Goal: Communication & Community: Answer question/provide support

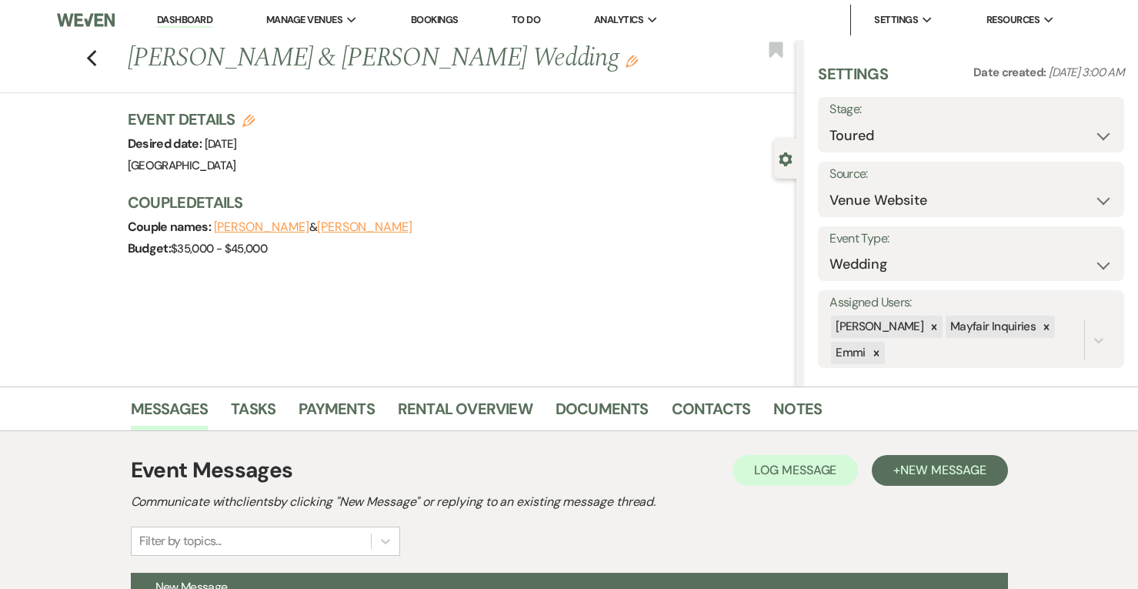
select select "5"
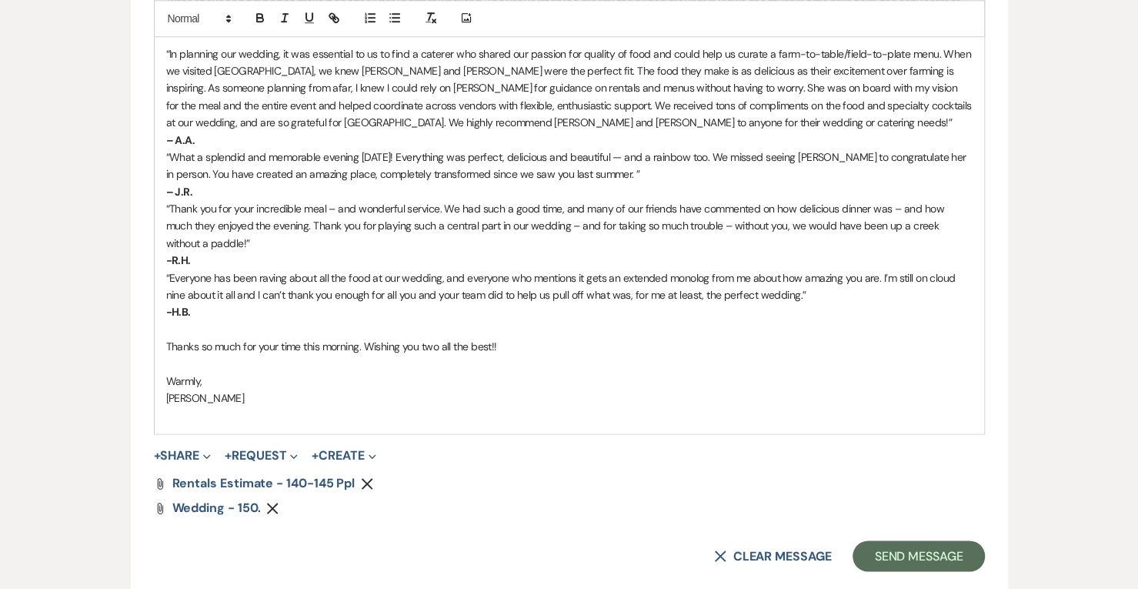
scroll to position [1163, 0]
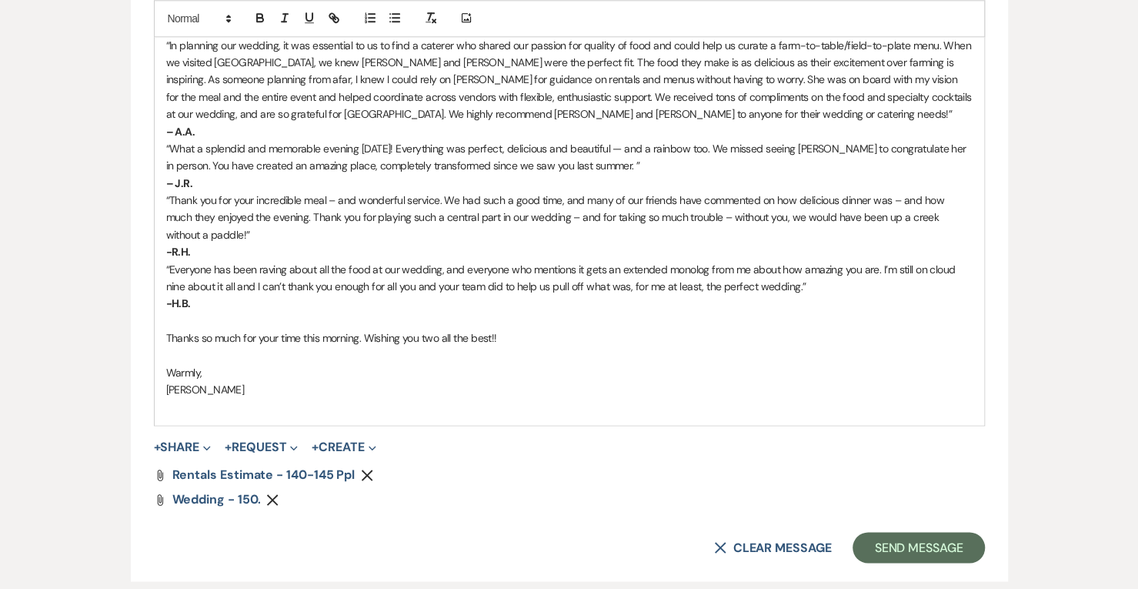
click at [334, 331] on span "Thanks so much for your time this morning. Wishing you two all the best!!" at bounding box center [331, 338] width 331 height 14
click at [189, 449] on button "+ Share Expand" at bounding box center [183, 447] width 58 height 12
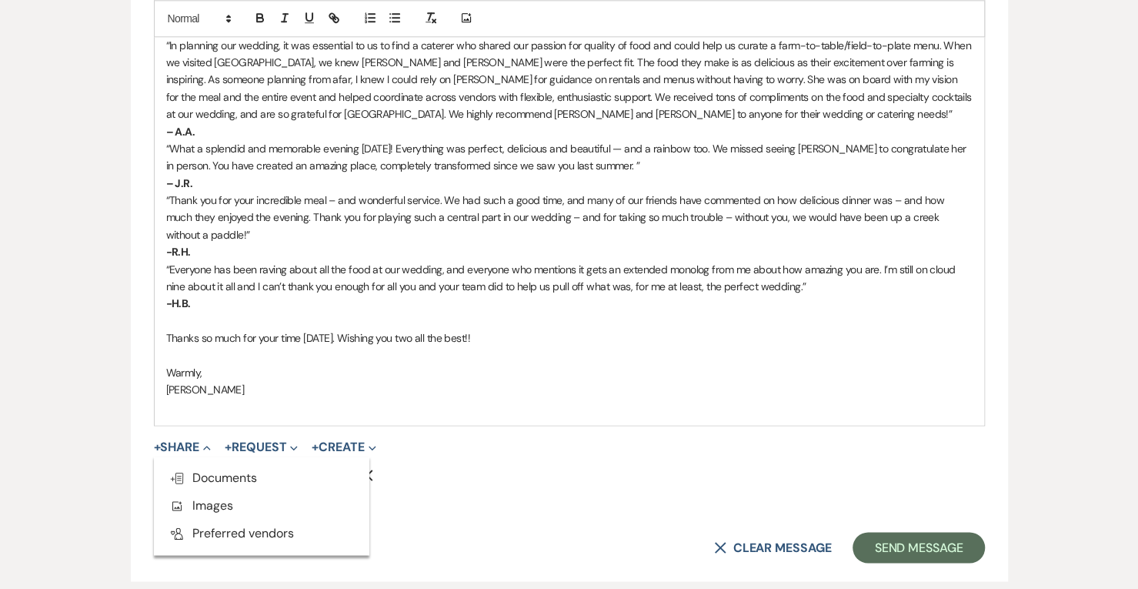
click at [202, 471] on span "Doc Upload Documents" at bounding box center [213, 477] width 88 height 16
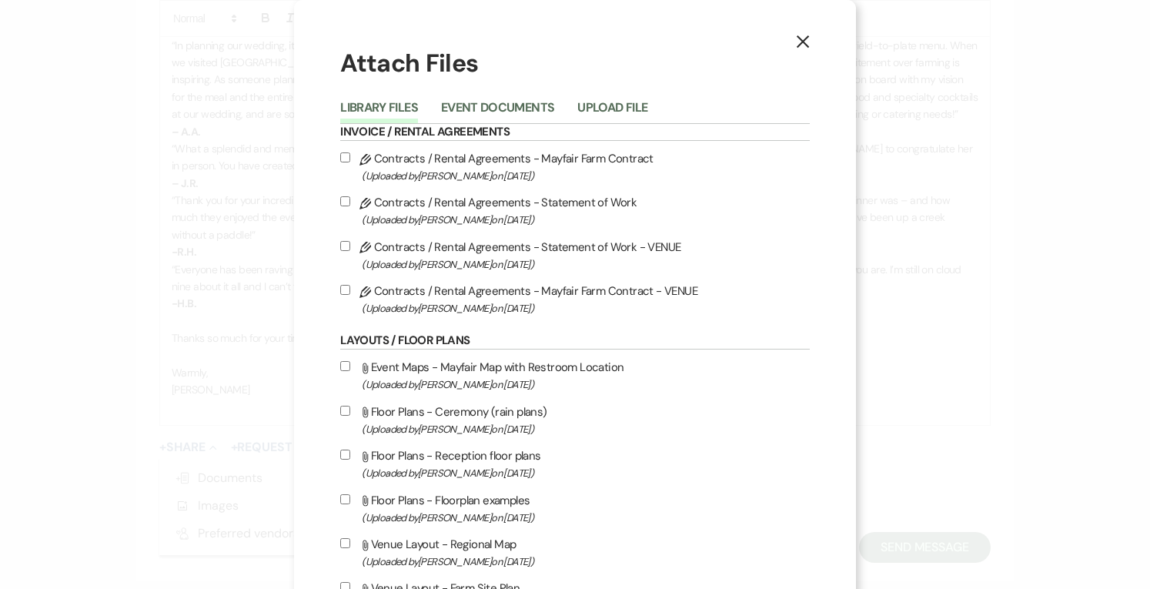
click at [583, 109] on button "Upload File" at bounding box center [612, 113] width 70 height 22
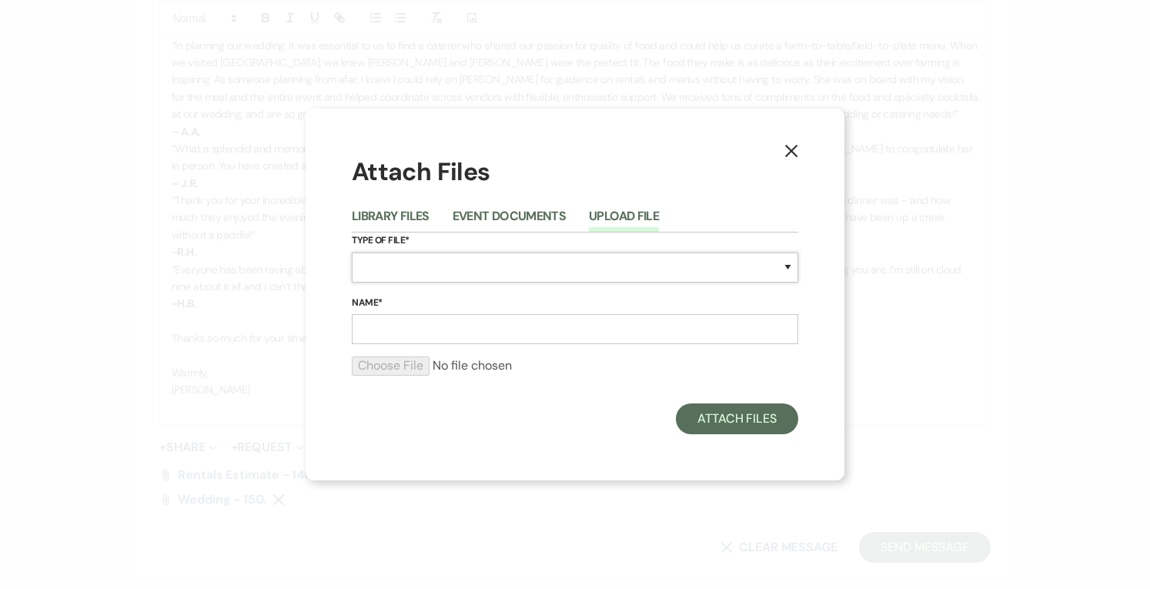
click at [407, 273] on select "Special Event Insurance Vendor Certificate of Insurance Contracts / Rental Agre…" at bounding box center [575, 267] width 446 height 30
click at [417, 260] on select "Special Event Insurance Vendor Certificate of Insurance Contracts / Rental Agre…" at bounding box center [575, 267] width 446 height 30
select select "66"
click at [417, 260] on select "Special Event Insurance Vendor Certificate of Insurance Contracts / Rental Agre…" at bounding box center [575, 267] width 446 height 30
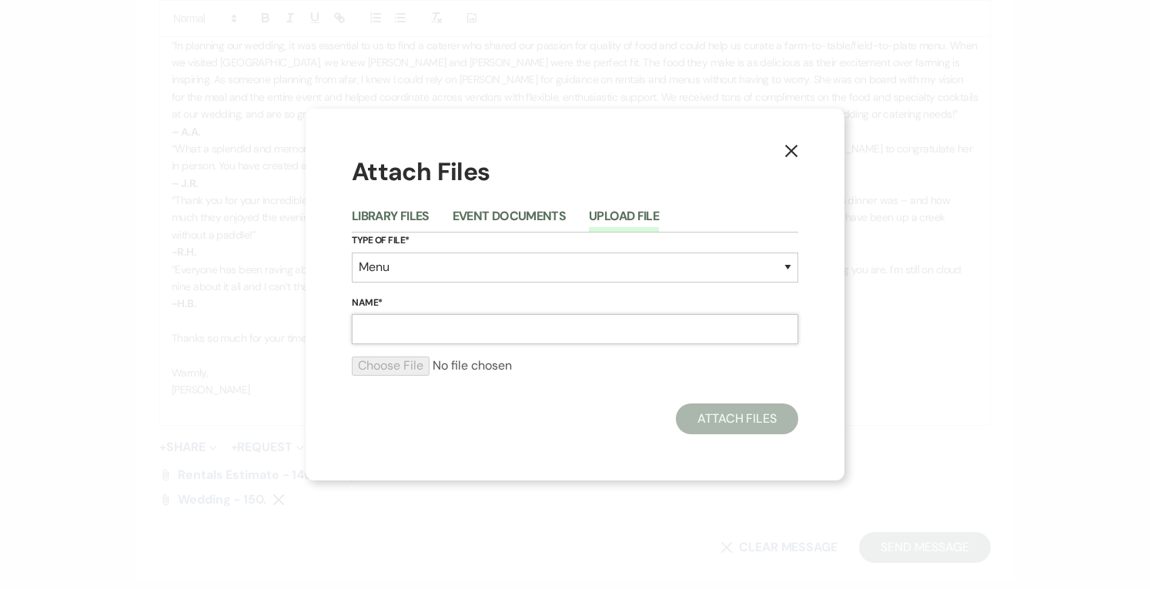
click at [412, 333] on input "Name*" at bounding box center [575, 329] width 446 height 30
type input "sample menu"
click at [397, 383] on div at bounding box center [575, 371] width 446 height 31
click at [391, 372] on input "file" at bounding box center [575, 365] width 446 height 18
type input "C:\fakepath\Mayfair-Farm-Seasonal-Wedding-Menus (1).pdf"
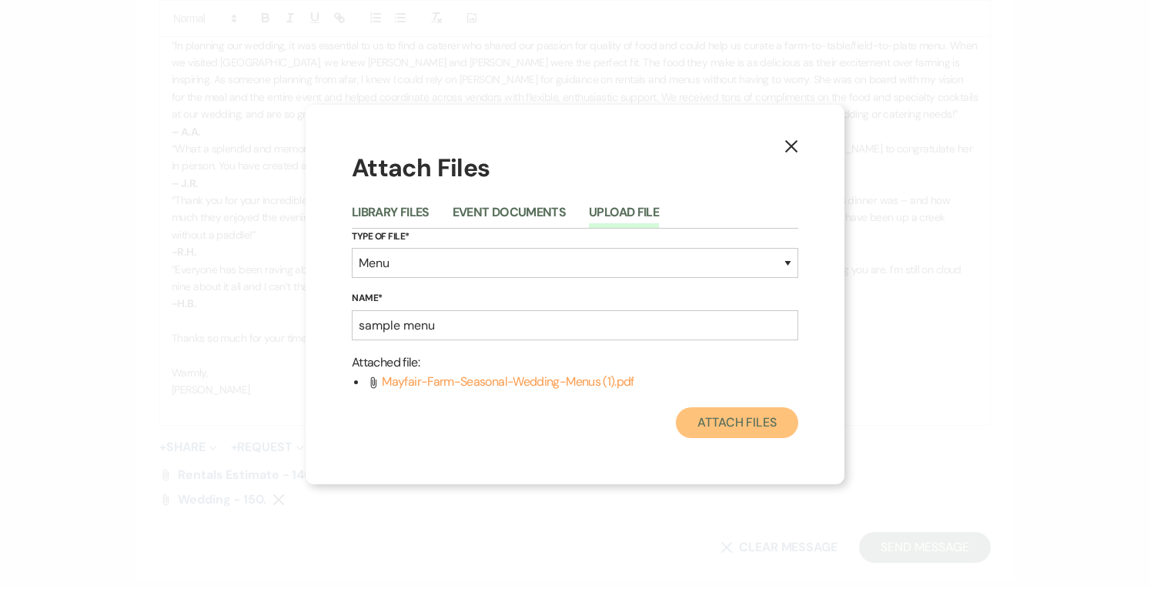
click at [740, 427] on button "Attach Files" at bounding box center [737, 422] width 122 height 31
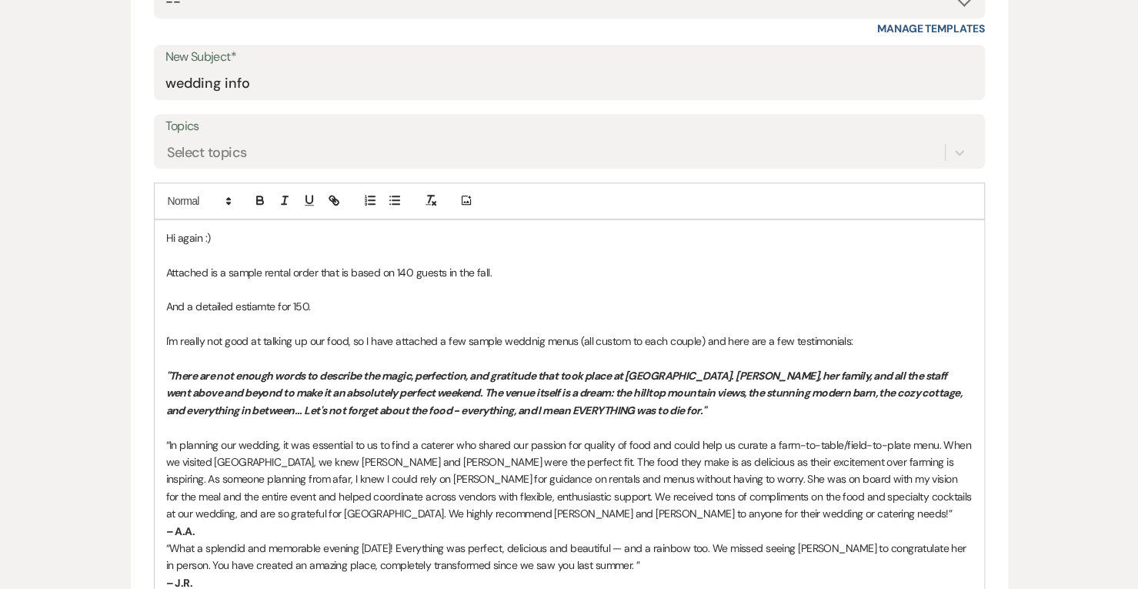
scroll to position [764, 0]
click at [260, 306] on p "And a detailed estiamte for 150." at bounding box center [569, 305] width 807 height 17
click at [416, 325] on p at bounding box center [569, 323] width 807 height 17
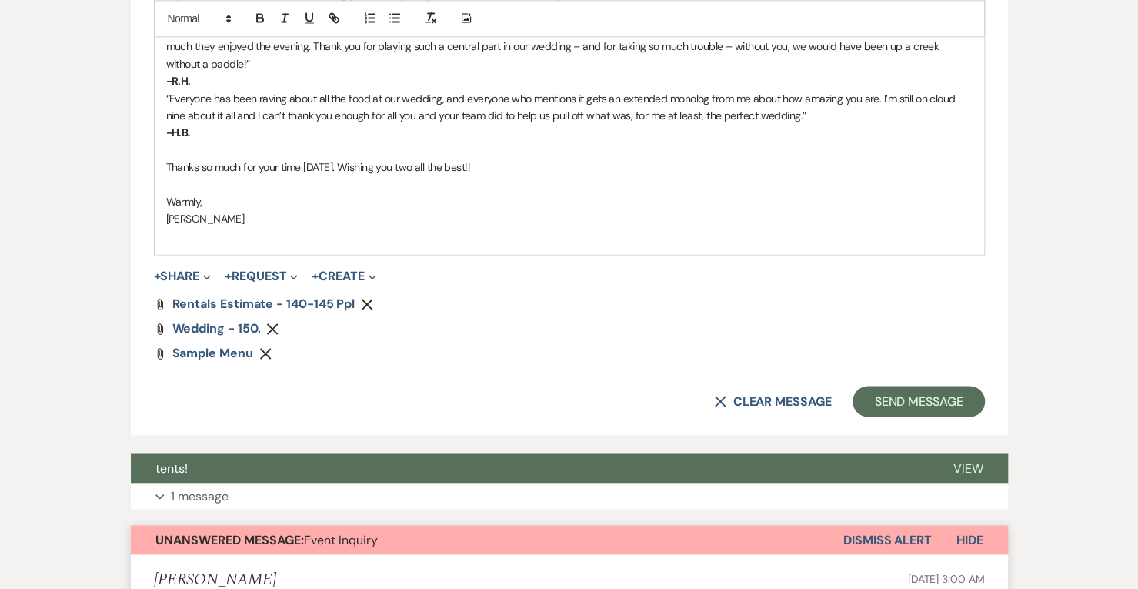
scroll to position [1451, 0]
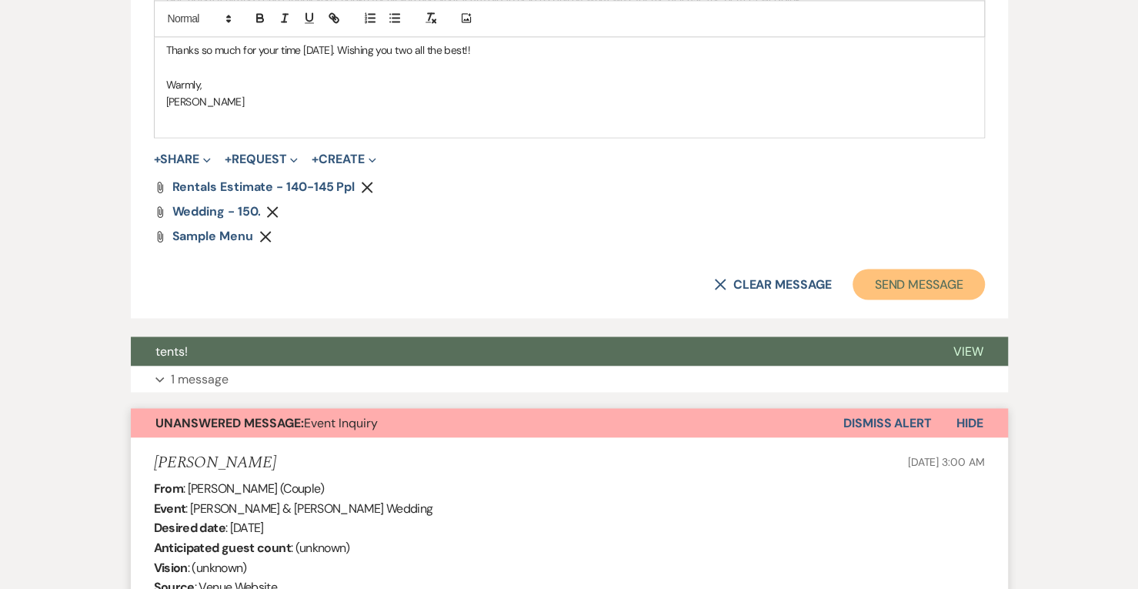
click at [954, 287] on button "Send Message" at bounding box center [919, 284] width 132 height 31
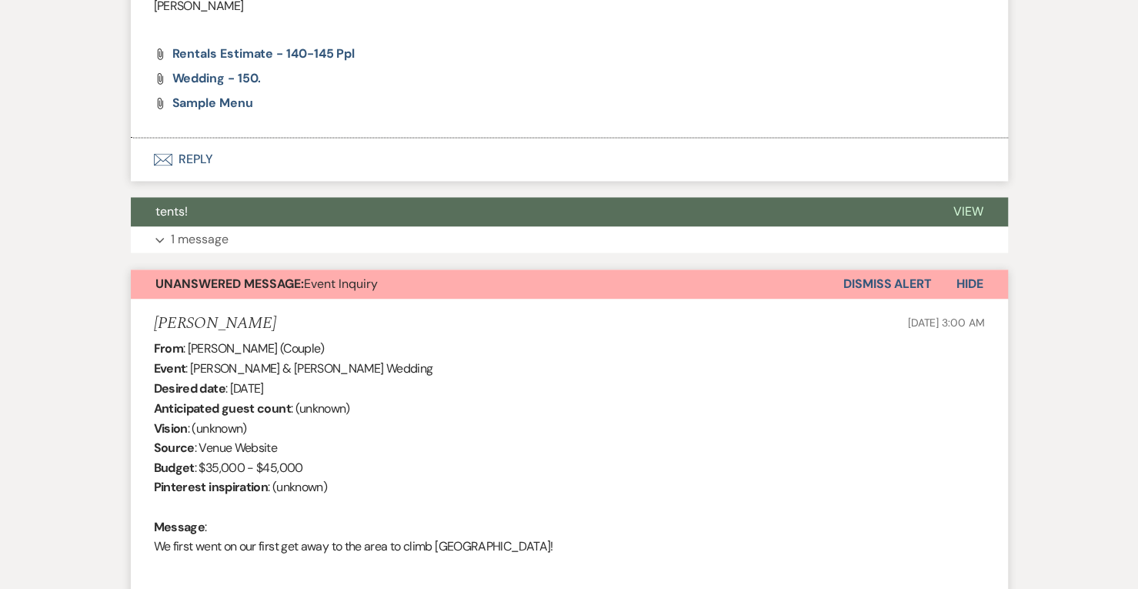
scroll to position [1327, 0]
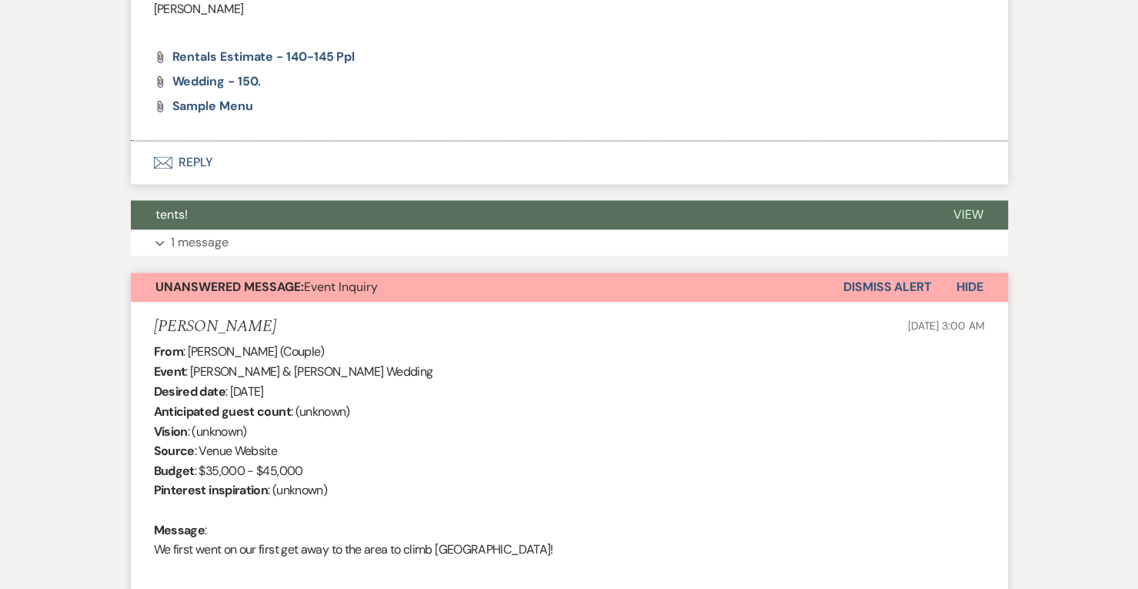
click at [902, 278] on button "Dismiss Alert" at bounding box center [887, 286] width 89 height 29
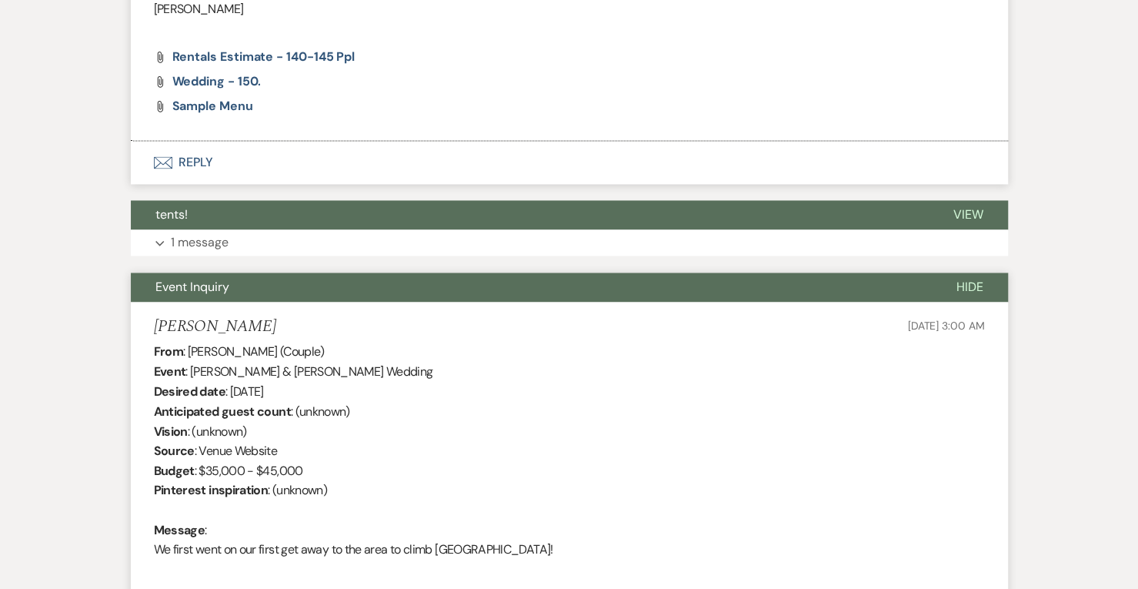
click at [977, 279] on span "Hide" at bounding box center [970, 287] width 27 height 16
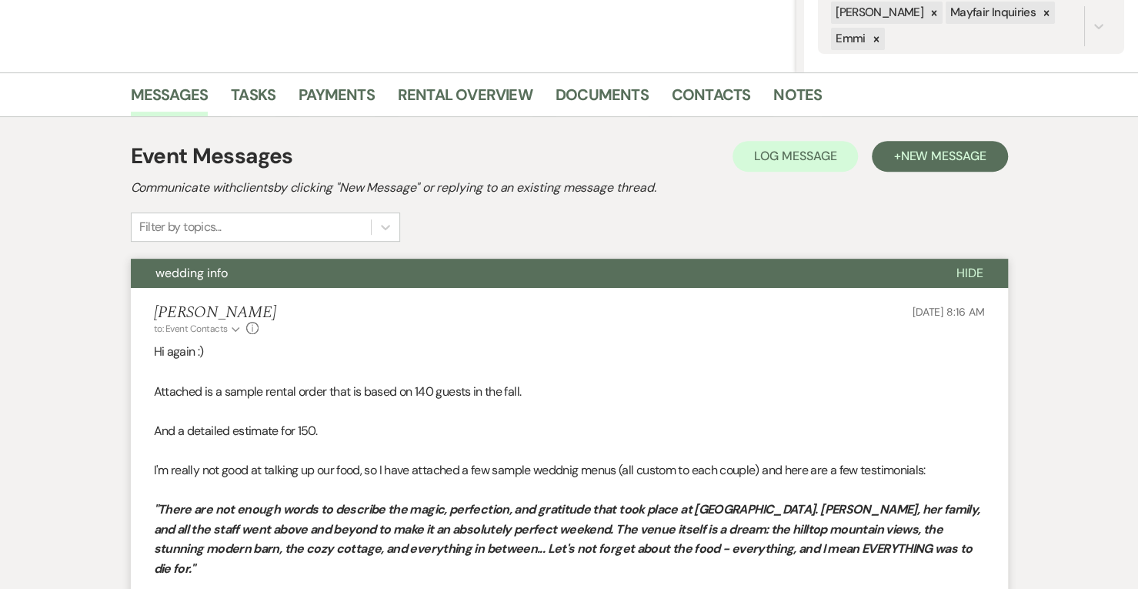
scroll to position [0, 0]
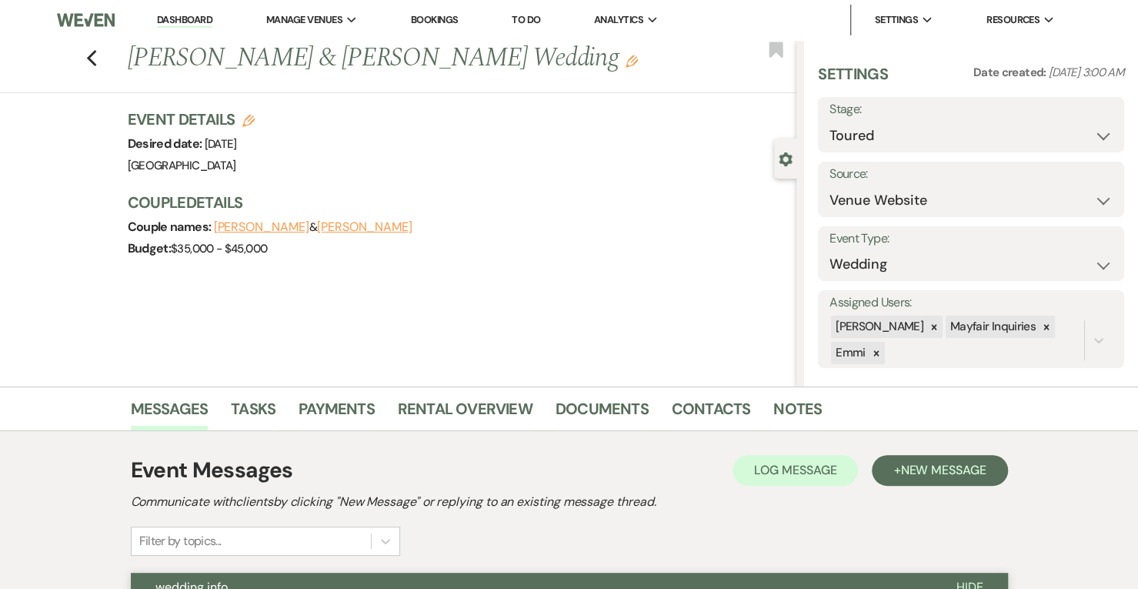
click at [201, 15] on link "Dashboard" at bounding box center [184, 20] width 55 height 15
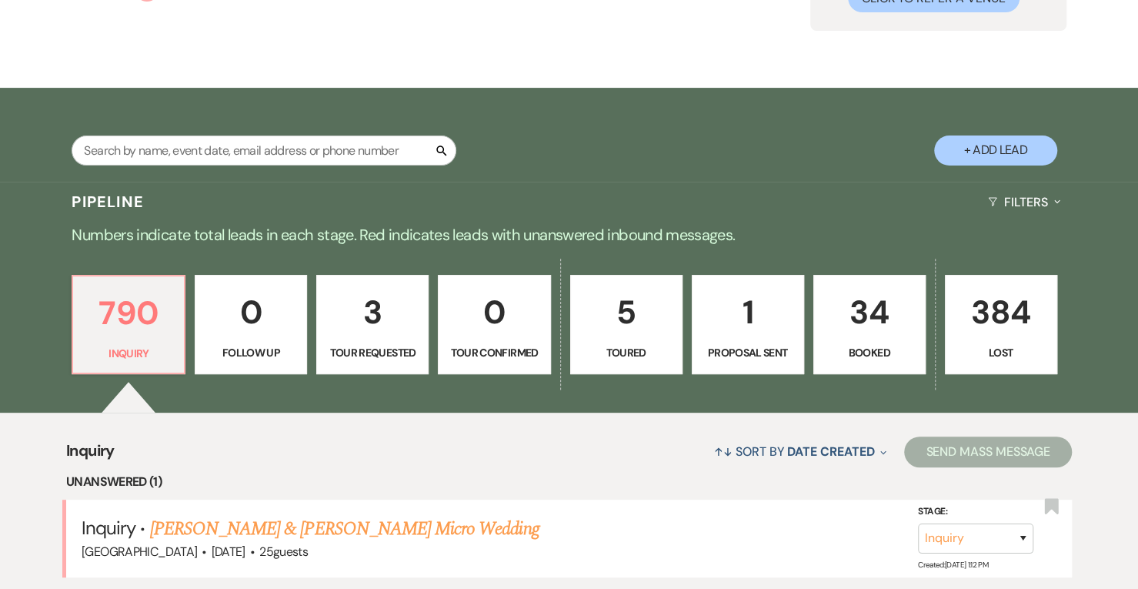
scroll to position [268, 0]
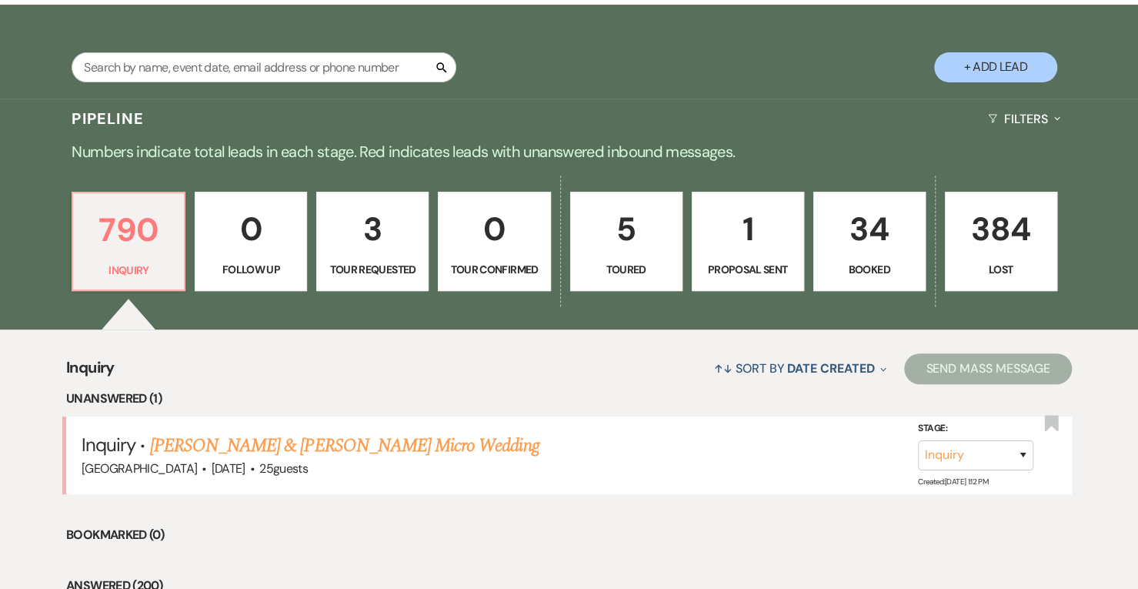
click at [762, 261] on p "Proposal Sent" at bounding box center [748, 269] width 92 height 17
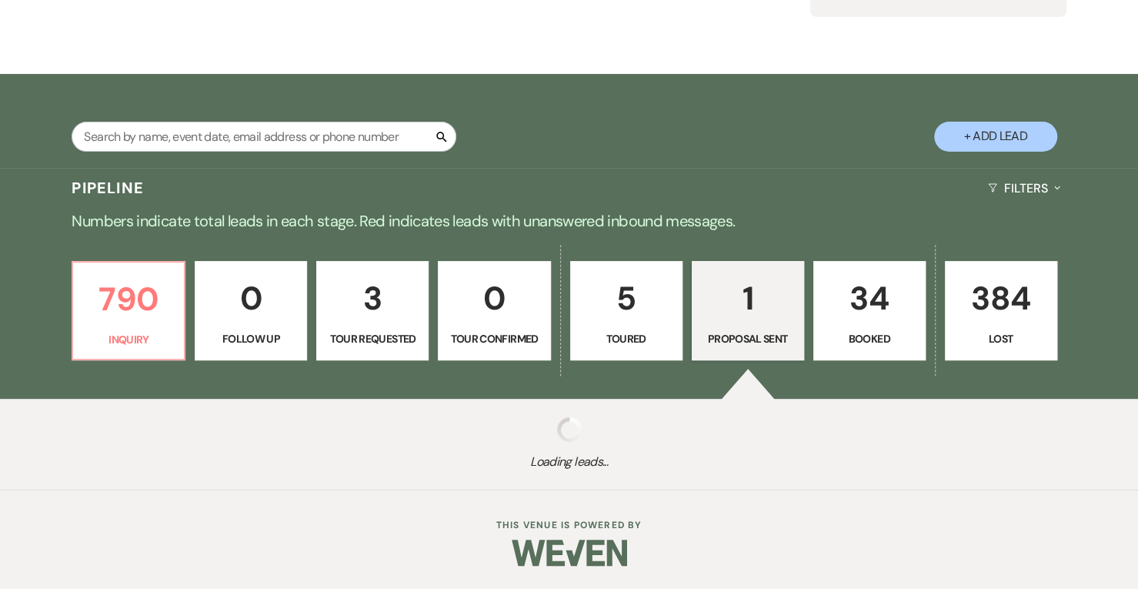
select select "6"
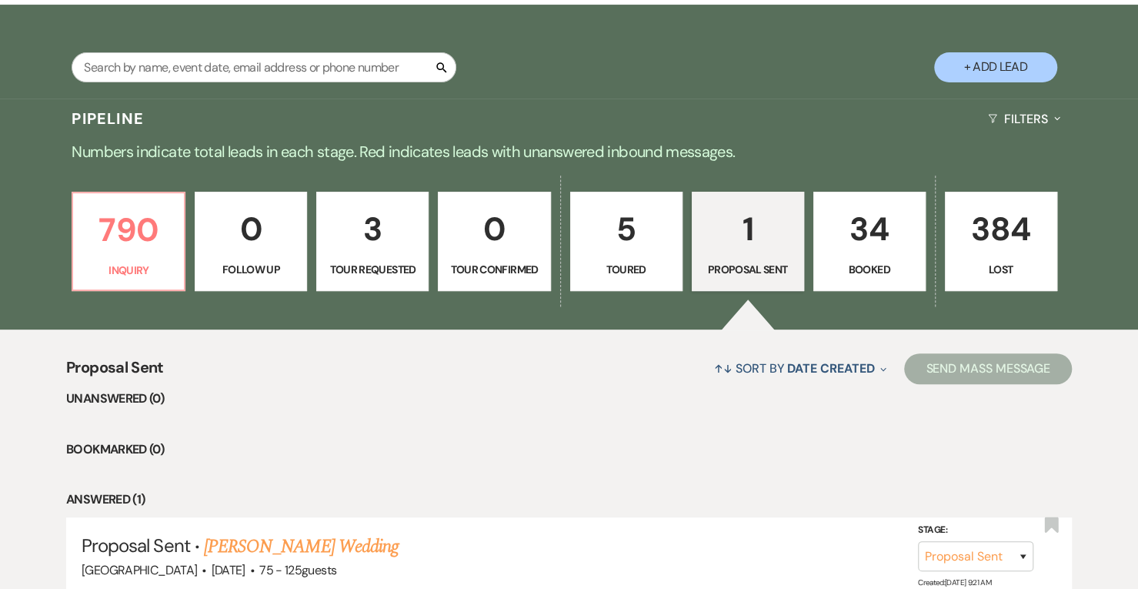
scroll to position [399, 0]
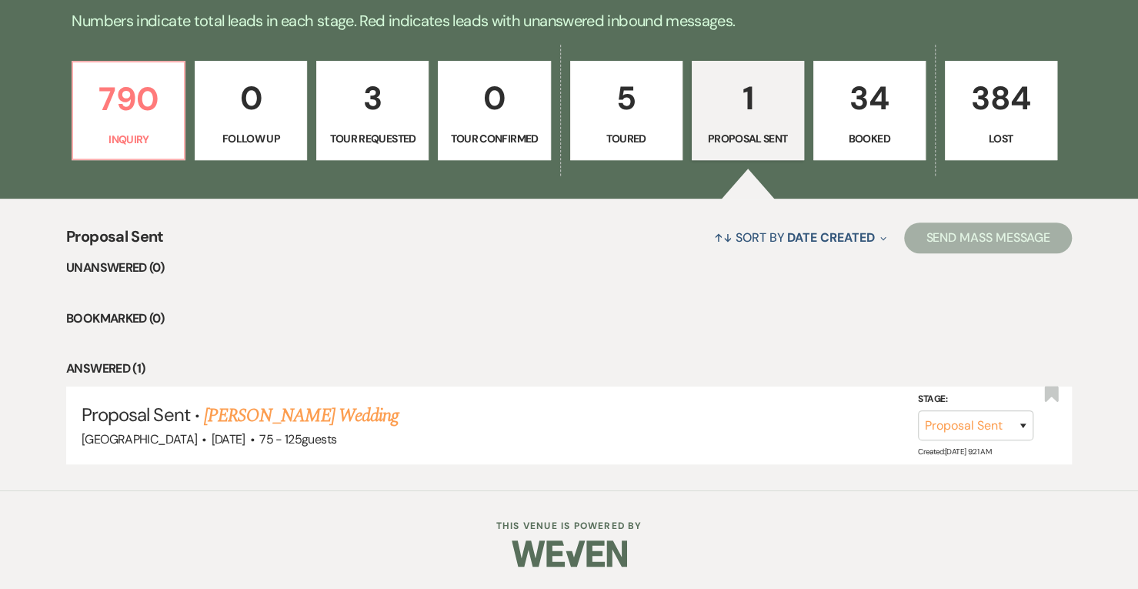
click at [380, 409] on link "[PERSON_NAME] Wedding" at bounding box center [301, 416] width 195 height 28
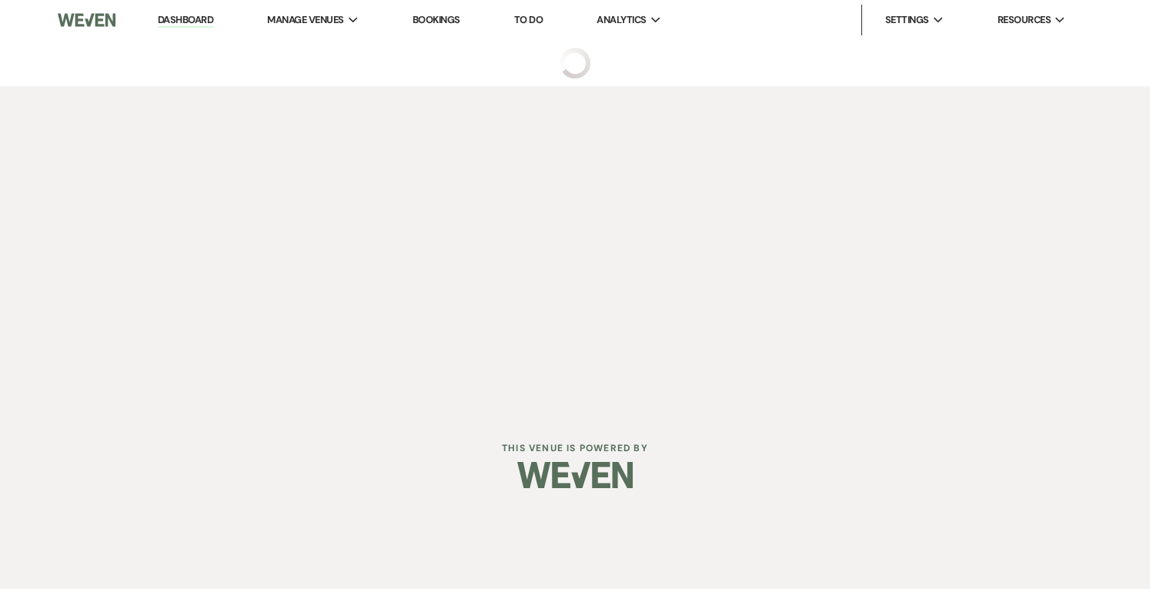
select select "6"
select select "3"
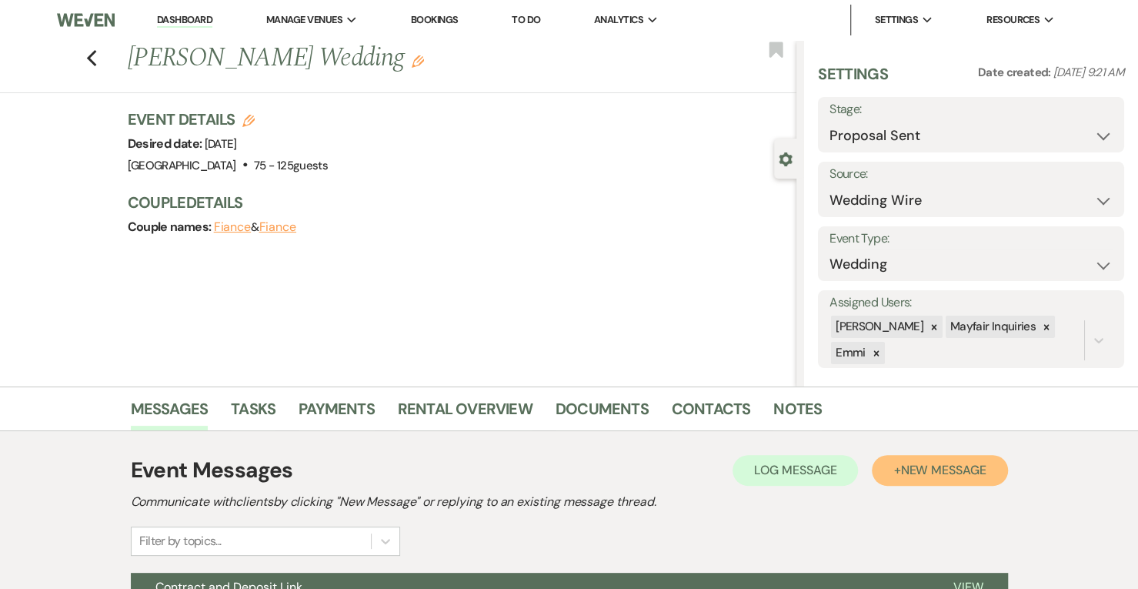
click at [914, 466] on span "New Message" at bounding box center [942, 470] width 85 height 16
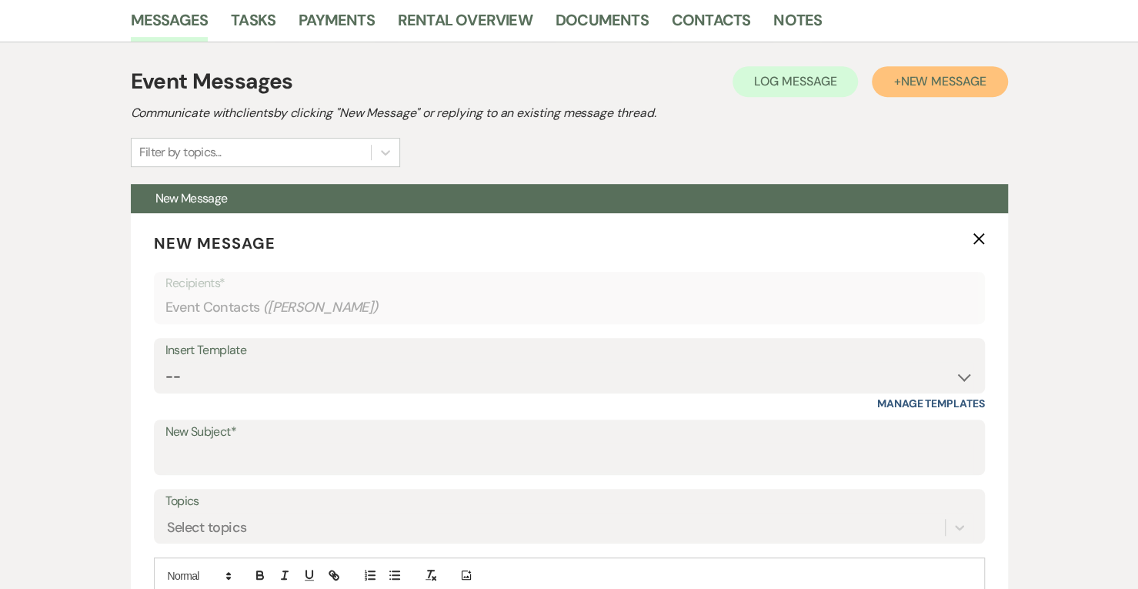
scroll to position [389, 0]
click at [282, 436] on label "New Subject*" at bounding box center [569, 431] width 808 height 22
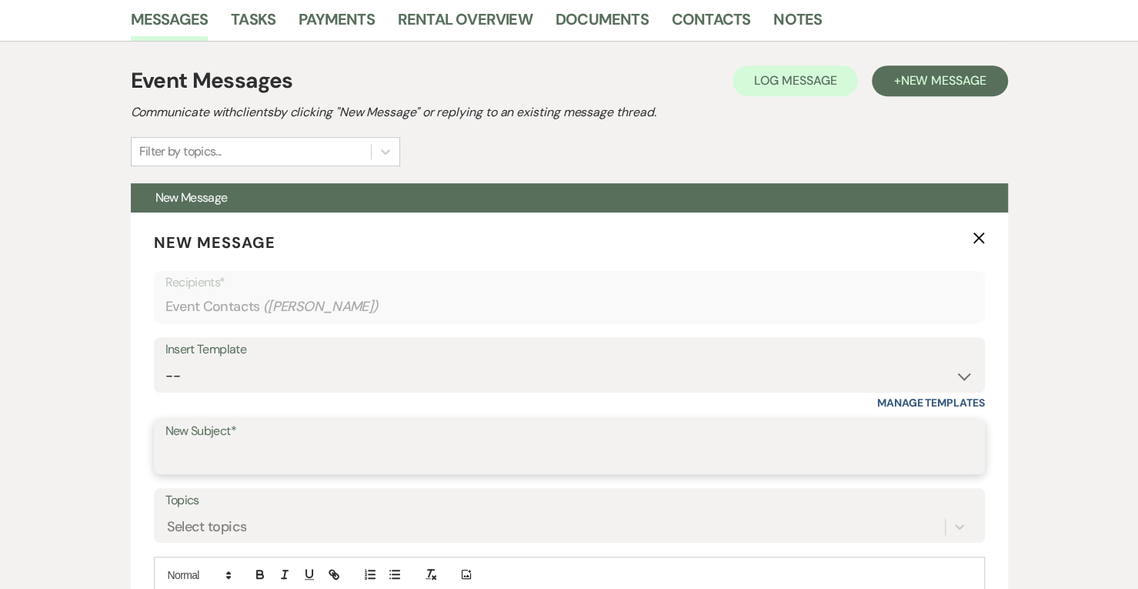
click at [282, 443] on input "New Subject*" at bounding box center [569, 458] width 808 height 30
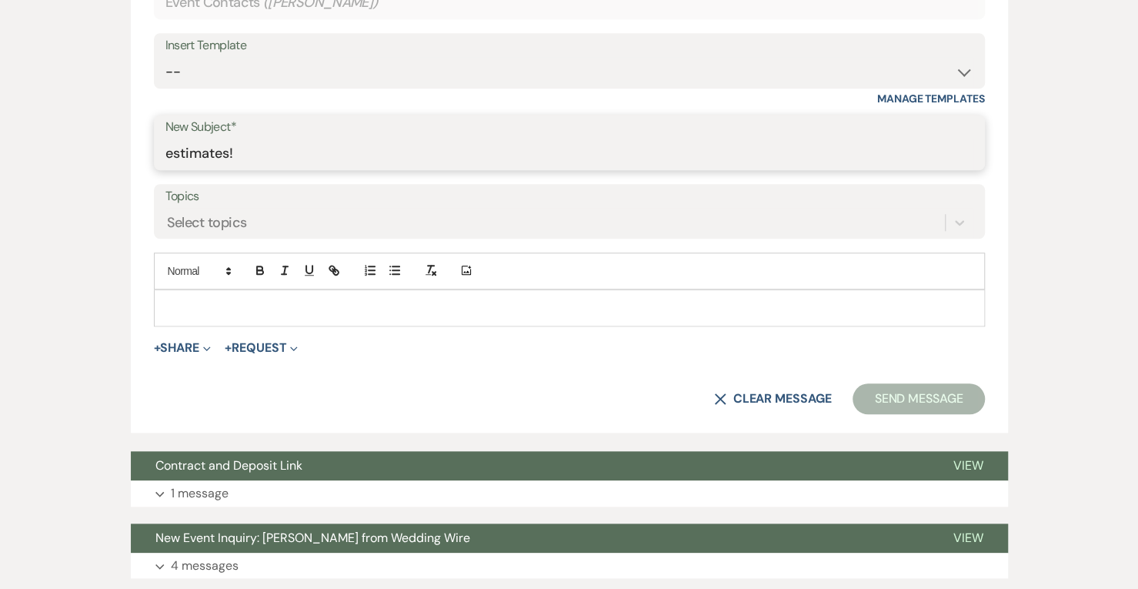
type input "estimates!"
click at [272, 309] on p at bounding box center [569, 307] width 807 height 17
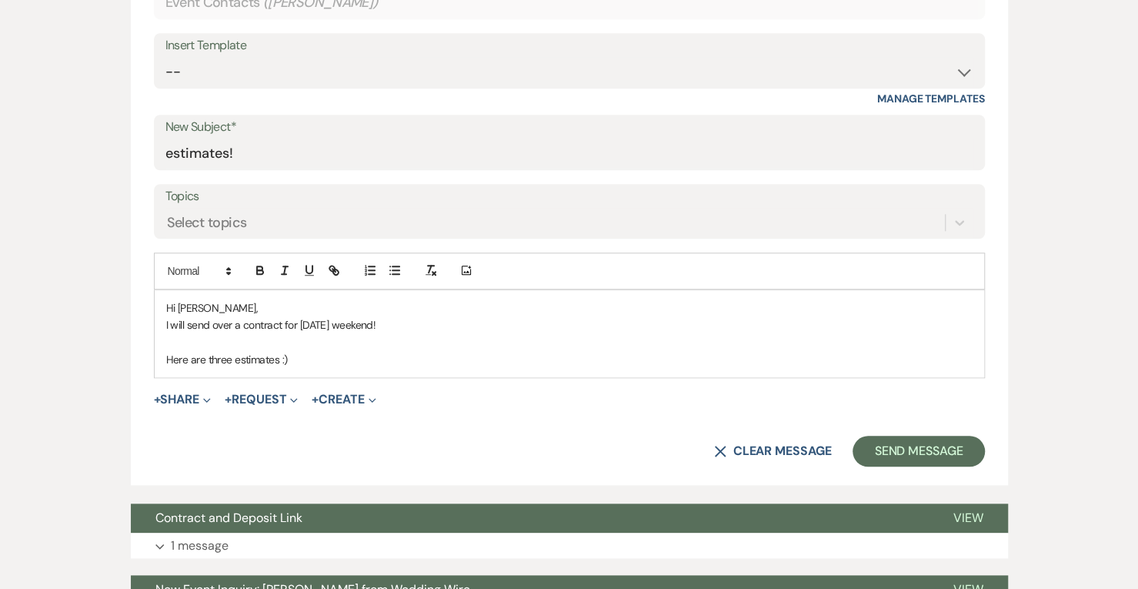
click at [198, 393] on button "+ Share Expand" at bounding box center [183, 399] width 58 height 12
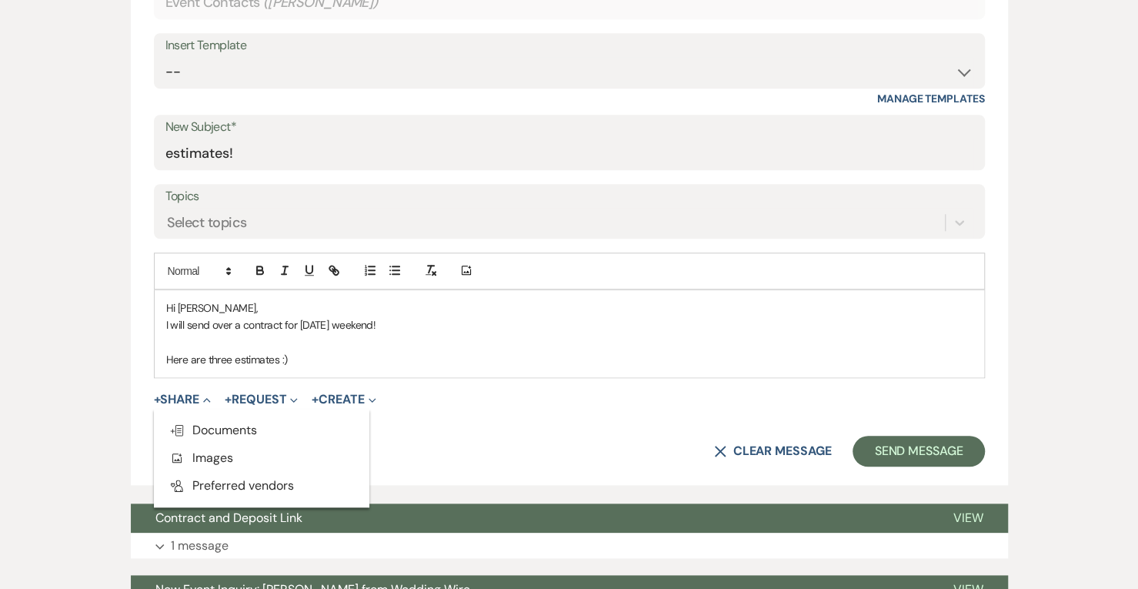
click at [217, 426] on span "Doc Upload Documents" at bounding box center [213, 430] width 88 height 16
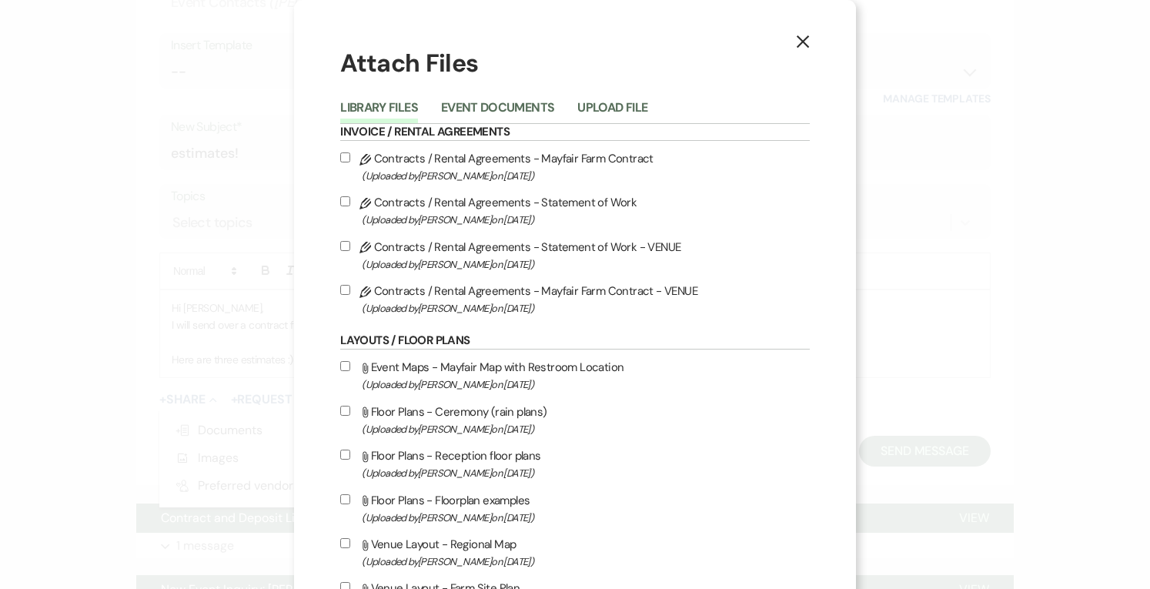
click at [605, 108] on button "Upload File" at bounding box center [612, 113] width 70 height 22
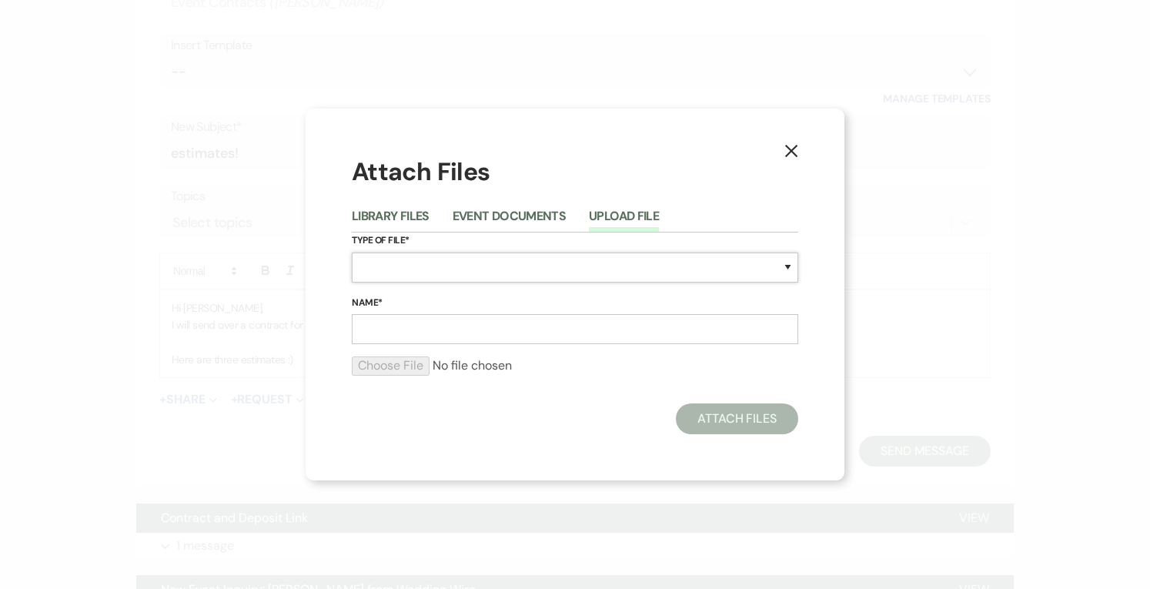
click at [402, 272] on select "Special Event Insurance Vendor Certificate of Insurance Contracts / Rental Agre…" at bounding box center [575, 267] width 446 height 30
select select "8"
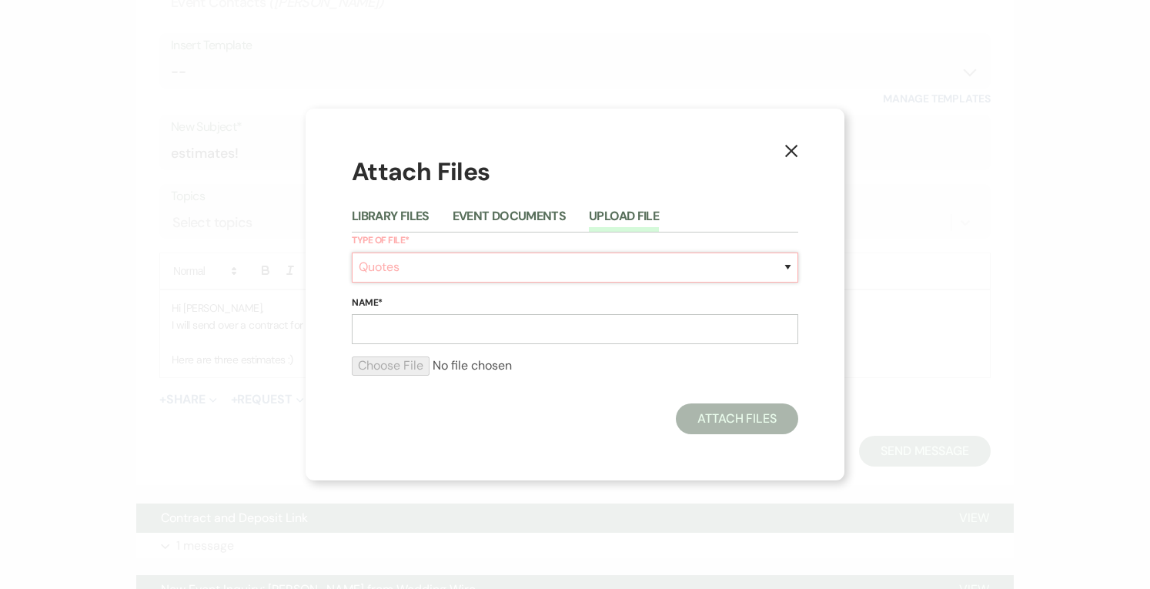
click at [352, 252] on select "Special Event Insurance Vendor Certificate of Insurance Contracts / Rental Agre…" at bounding box center [575, 267] width 446 height 30
click at [388, 336] on input "Name*" at bounding box center [575, 329] width 446 height 30
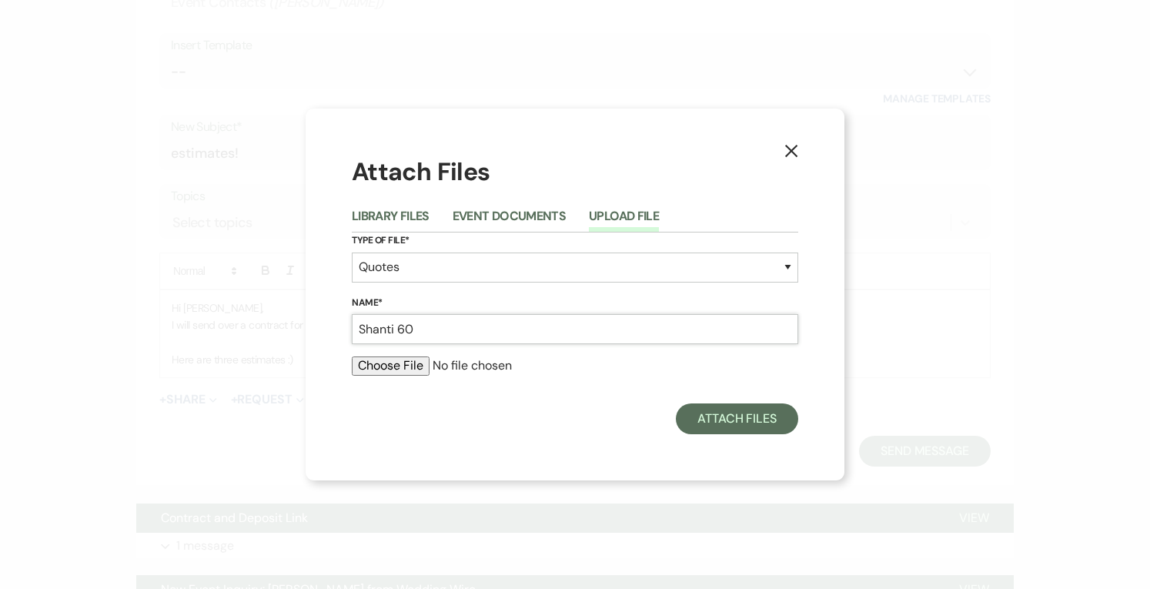
type input "Shanti 60"
click at [406, 359] on input "file" at bounding box center [575, 365] width 446 height 18
type input "C:\fakepath\Shanti 60.pdf"
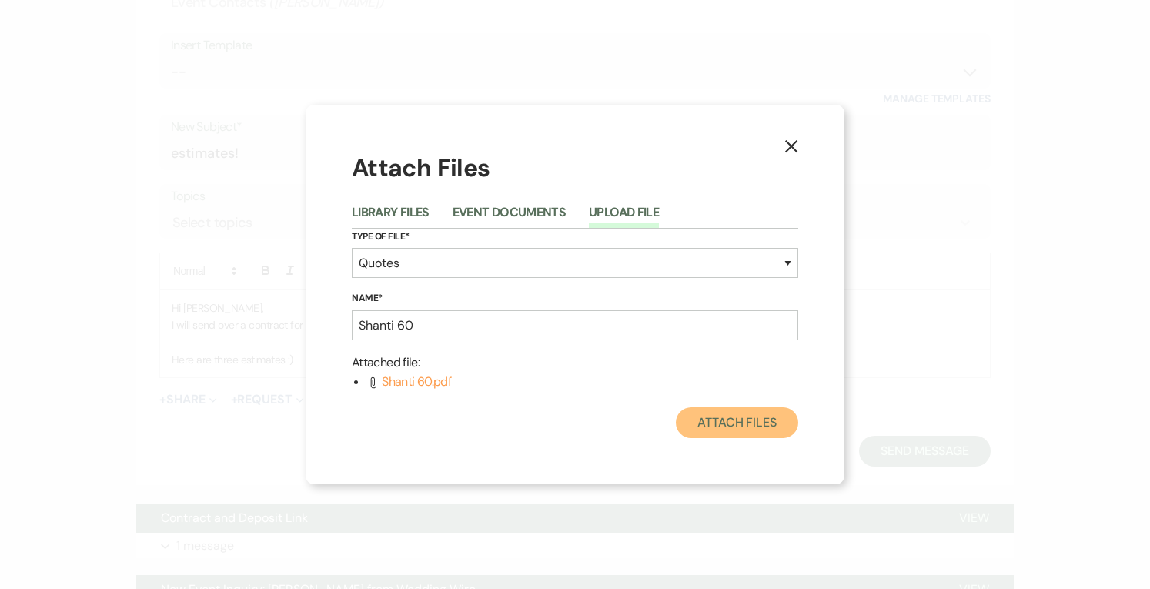
click at [745, 423] on button "Attach Files" at bounding box center [737, 422] width 122 height 31
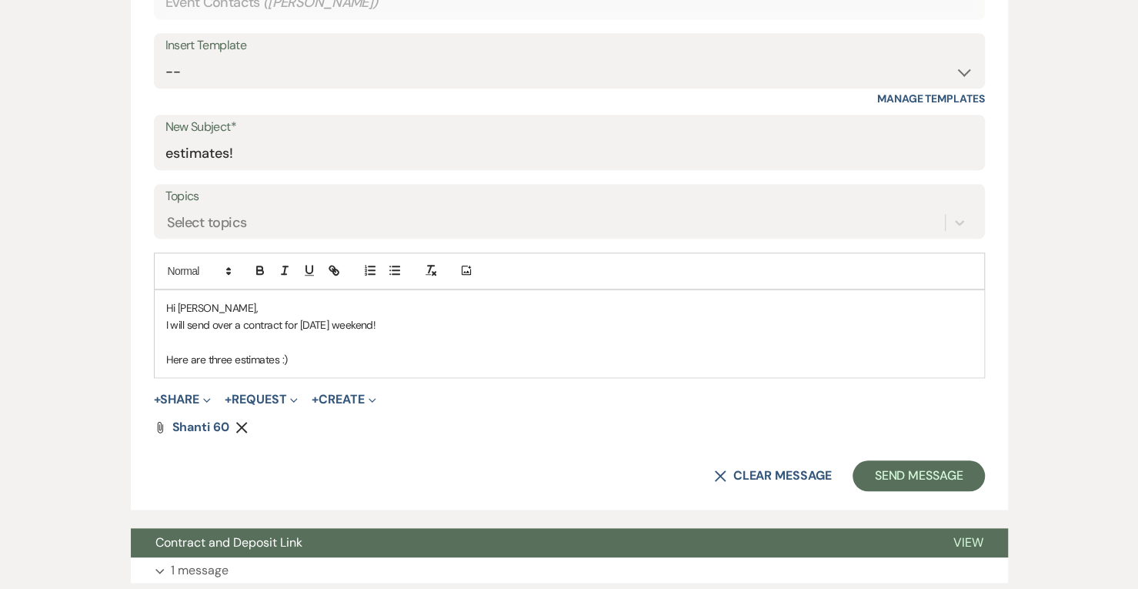
click at [186, 395] on button "+ Share Expand" at bounding box center [183, 399] width 58 height 12
click at [205, 422] on span "Doc Upload Documents" at bounding box center [213, 430] width 88 height 16
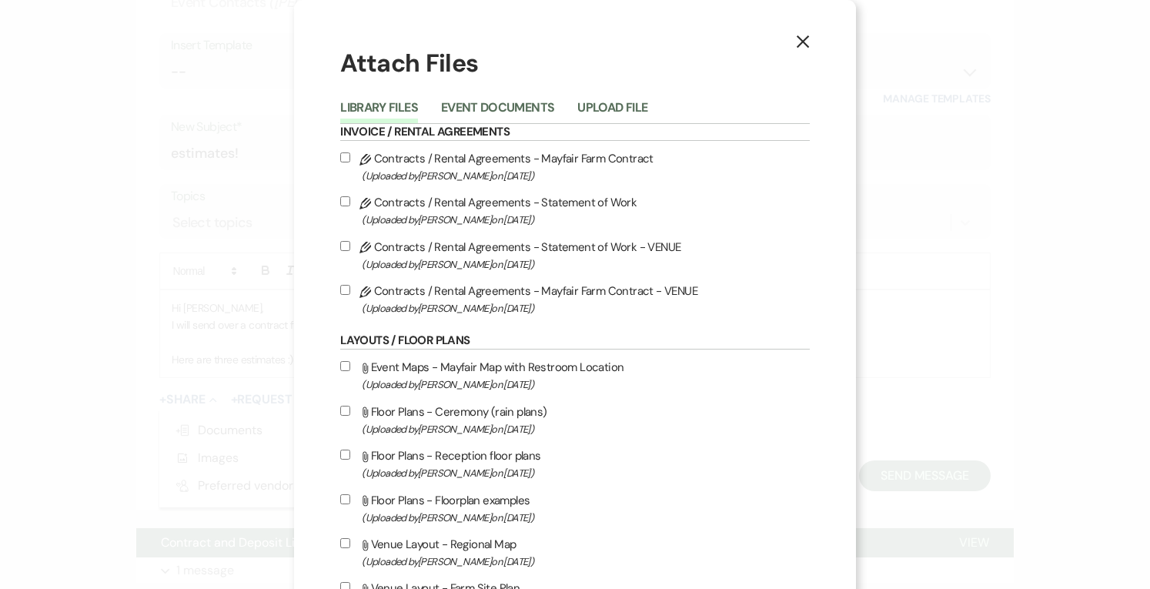
click at [593, 113] on button "Upload File" at bounding box center [612, 113] width 70 height 22
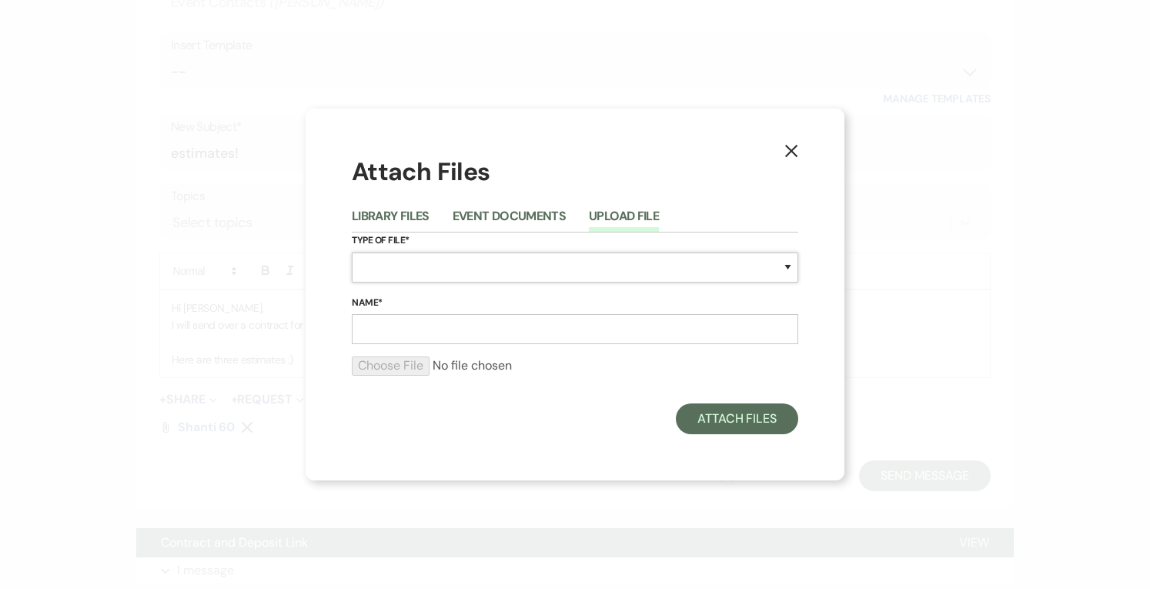
click at [388, 266] on select "Special Event Insurance Vendor Certificate of Insurance Contracts / Rental Agre…" at bounding box center [575, 267] width 446 height 30
select select "8"
click at [352, 252] on select "Special Event Insurance Vendor Certificate of Insurance Contracts / Rental Agre…" at bounding box center [575, 267] width 446 height 30
click at [382, 320] on input "Name*" at bounding box center [575, 329] width 446 height 30
type input "Shanti 80"
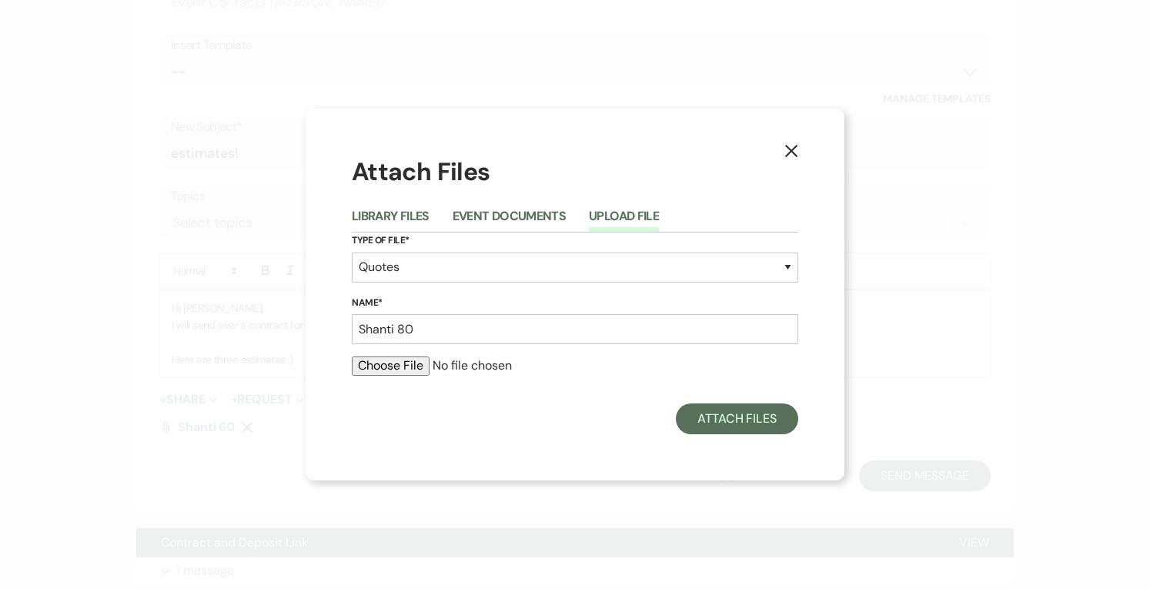
click at [378, 376] on div at bounding box center [575, 371] width 446 height 31
click at [391, 366] on input "file" at bounding box center [575, 365] width 446 height 18
type input "C:\fakepath\Shanti 80.pdf"
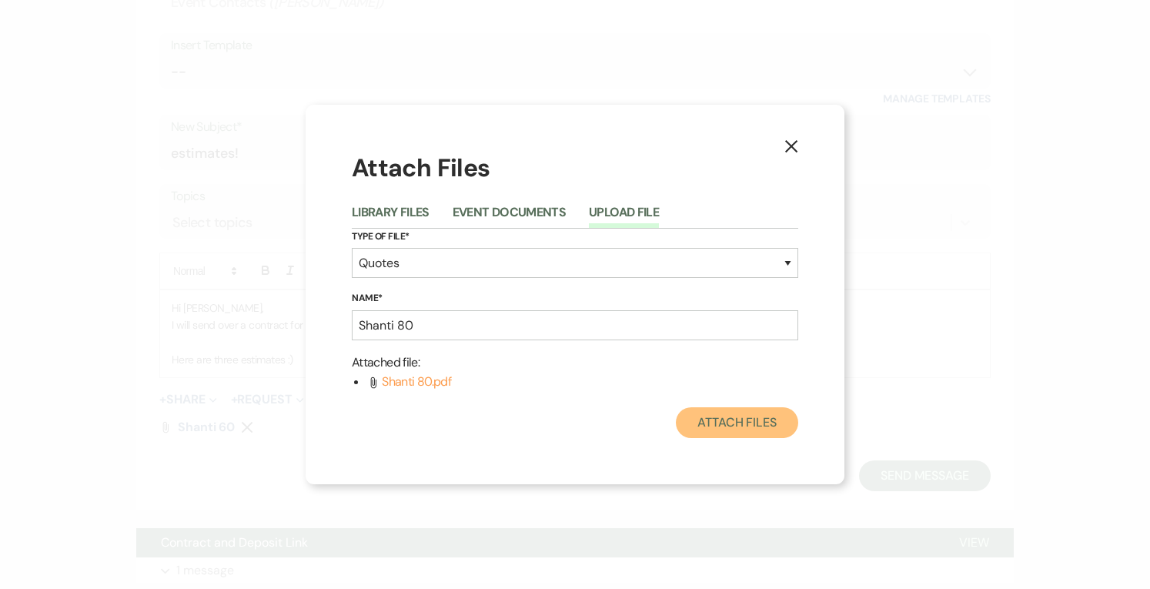
click at [703, 430] on button "Attach Files" at bounding box center [737, 422] width 122 height 31
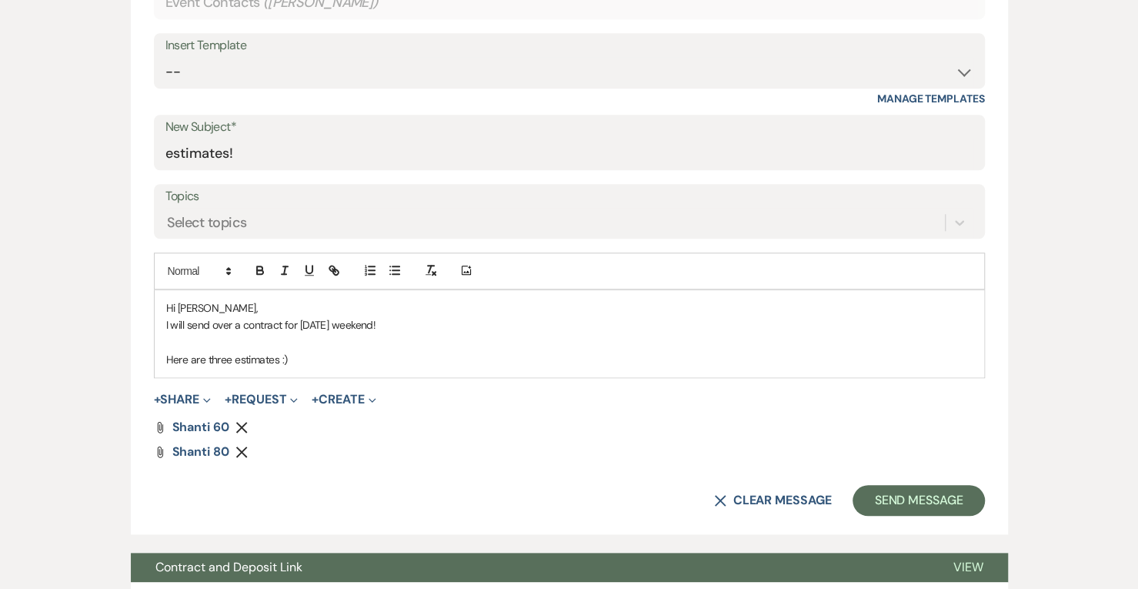
click at [177, 393] on button "+ Share Expand" at bounding box center [183, 399] width 58 height 12
click at [192, 433] on span "Doc Upload Documents" at bounding box center [213, 430] width 88 height 16
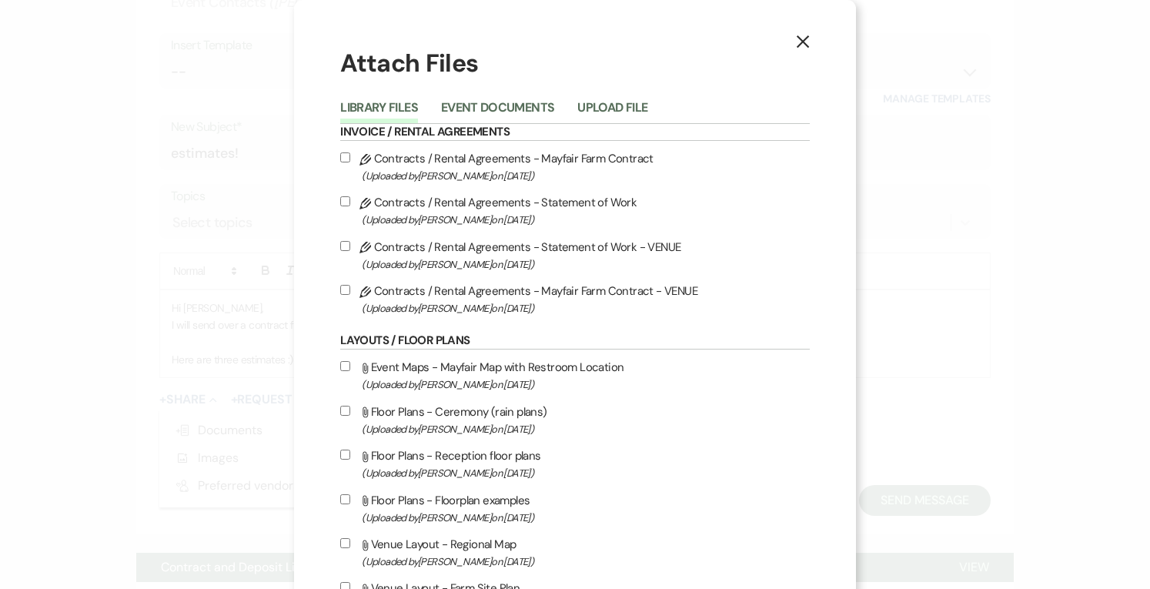
click at [587, 102] on button "Upload File" at bounding box center [612, 113] width 70 height 22
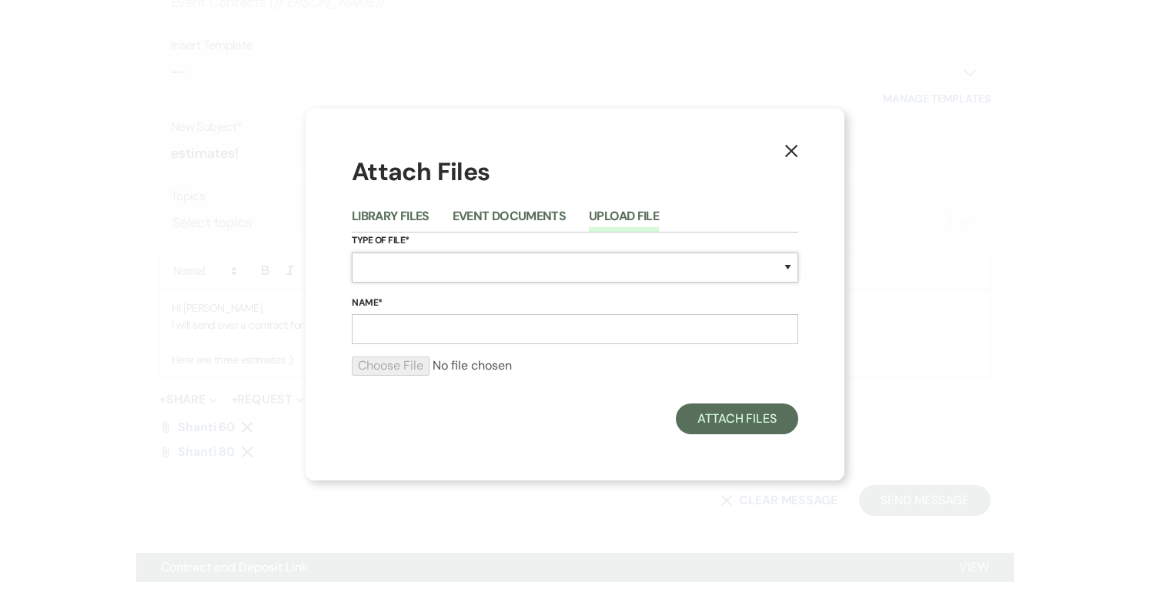
click at [397, 272] on select "Special Event Insurance Vendor Certificate of Insurance Contracts / Rental Agre…" at bounding box center [575, 267] width 446 height 30
click at [438, 268] on select "Special Event Insurance Vendor Certificate of Insurance Contracts / Rental Agre…" at bounding box center [575, 267] width 446 height 30
select select "8"
click at [352, 252] on select "Special Event Insurance Vendor Certificate of Insurance Contracts / Rental Agre…" at bounding box center [575, 267] width 446 height 30
click at [412, 334] on input "Name*" at bounding box center [575, 329] width 446 height 30
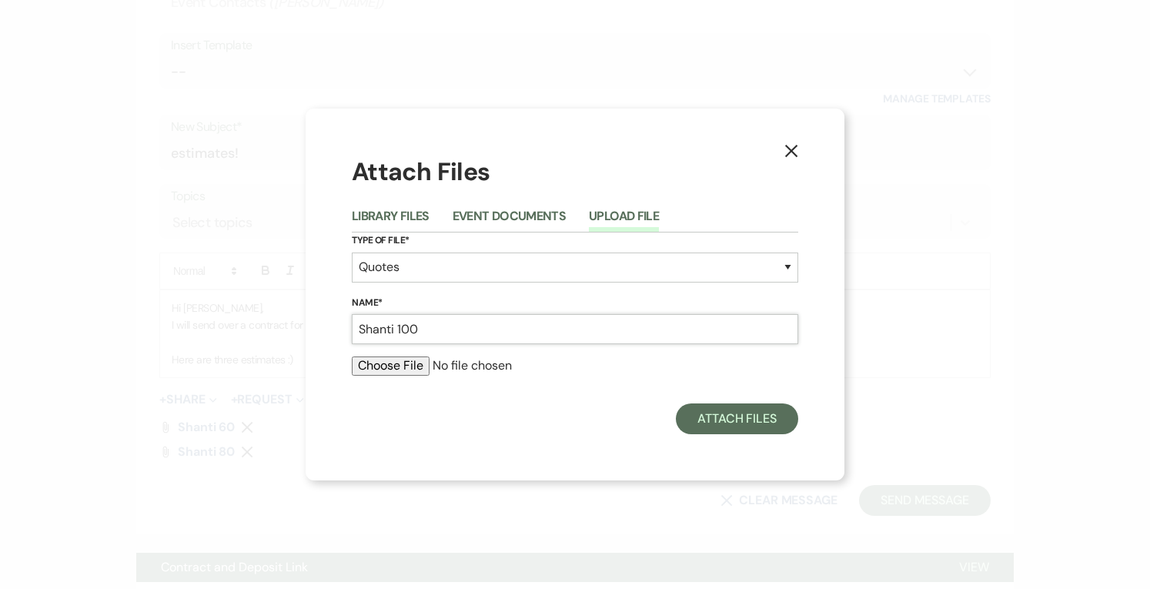
type input "Shanti 100"
click at [401, 355] on form "Type of File* Special Event Insurance Vendor Certificate of Insurance Contracts…" at bounding box center [575, 309] width 446 height 155
click at [404, 367] on input "file" at bounding box center [575, 365] width 446 height 18
type input "C:\fakepath\Shanti 100.pdf"
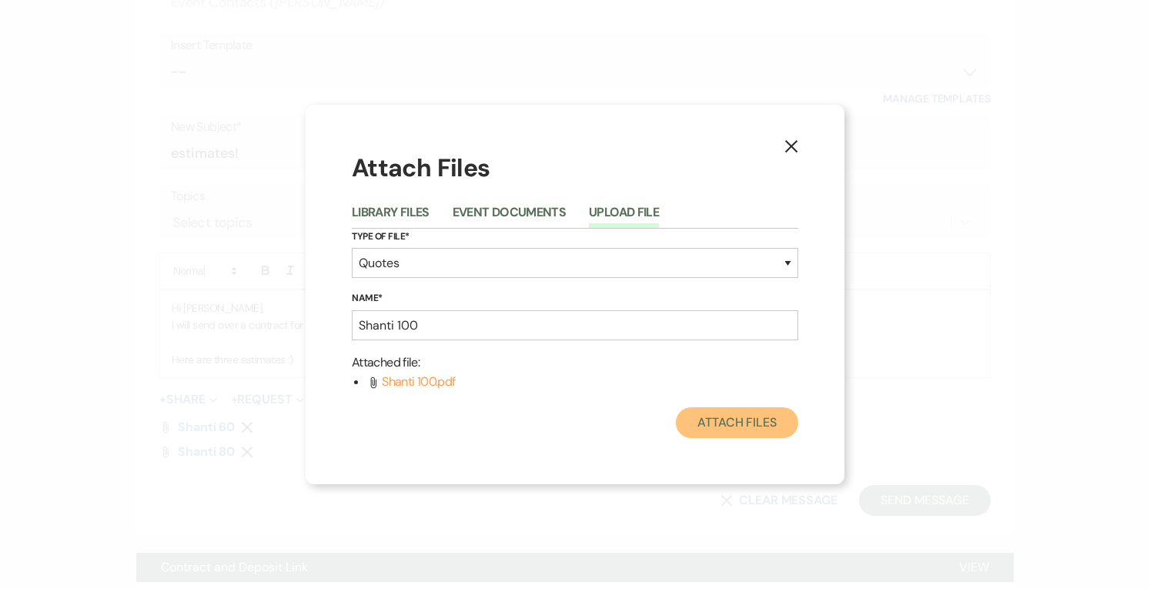
click at [741, 429] on button "Attach Files" at bounding box center [737, 422] width 122 height 31
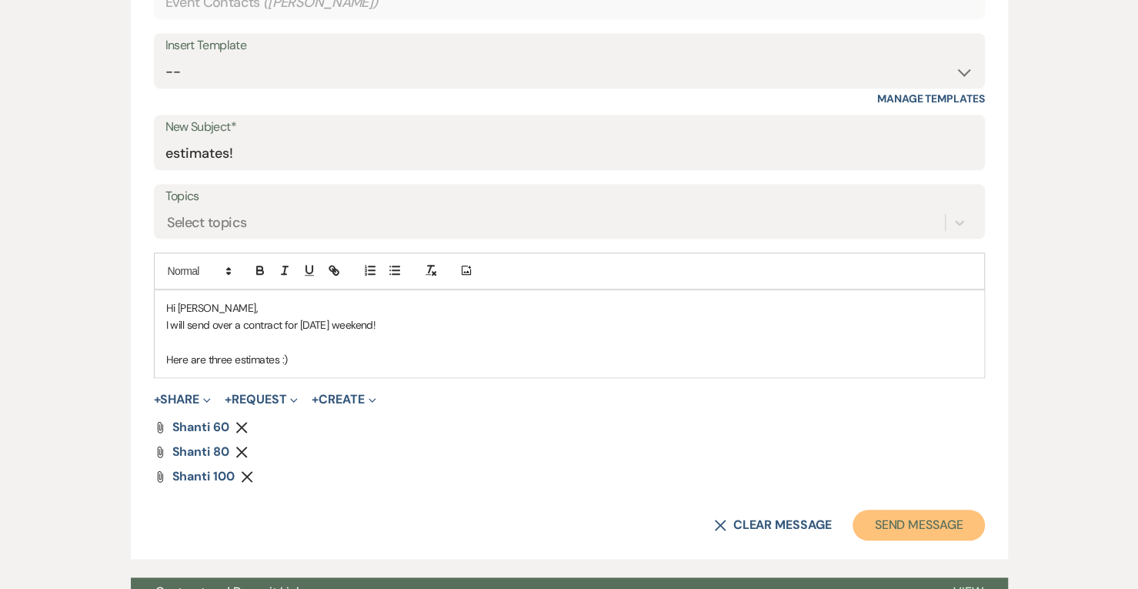
click at [904, 519] on button "Send Message" at bounding box center [919, 524] width 132 height 31
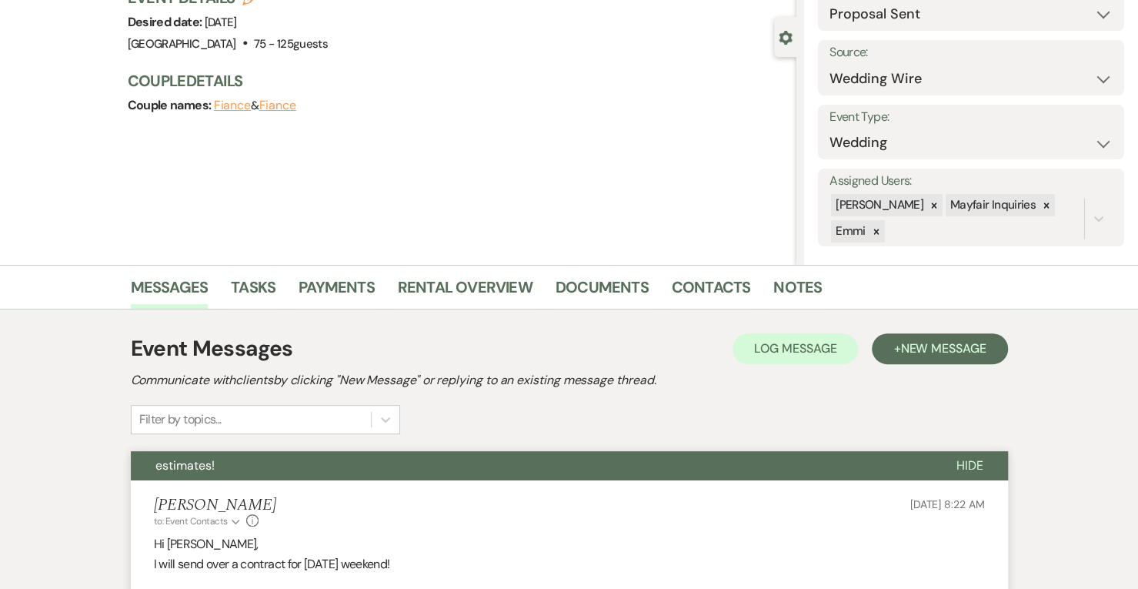
scroll to position [0, 0]
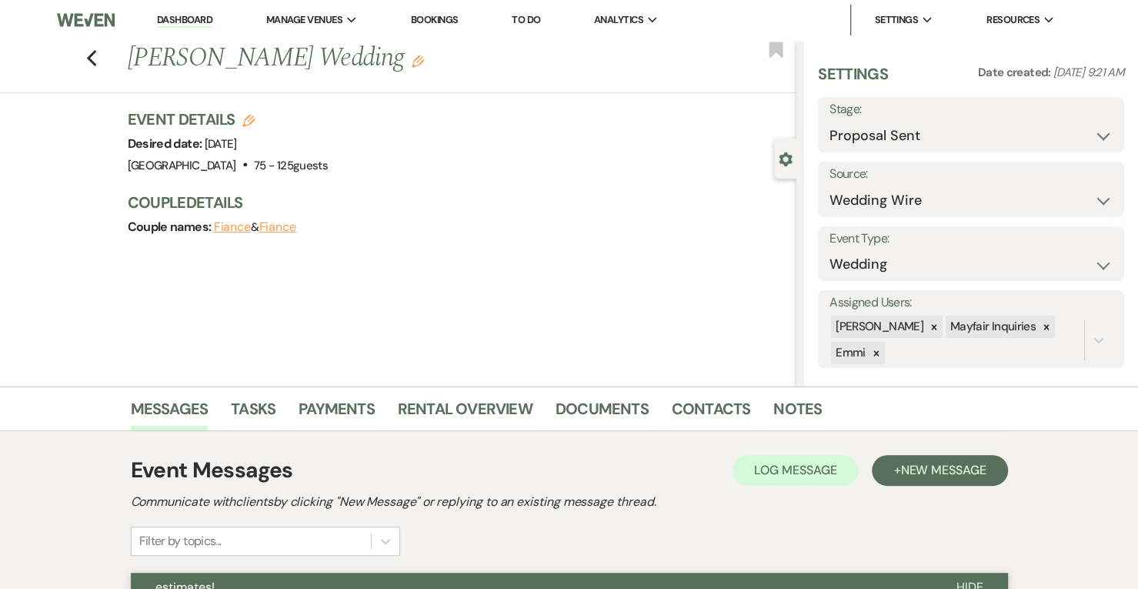
drag, startPoint x: 179, startPoint y: 24, endPoint x: 232, endPoint y: 2, distance: 58.0
click at [179, 24] on link "Dashboard" at bounding box center [184, 20] width 55 height 15
